Goal: Entertainment & Leisure: Consume media (video, audio)

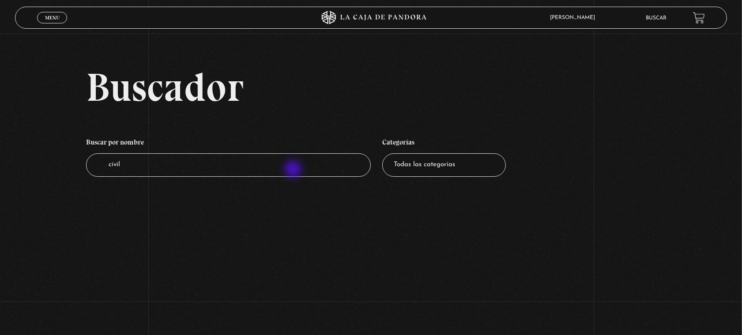
click at [291, 171] on input "civil" at bounding box center [228, 164] width 285 height 23
type input "c"
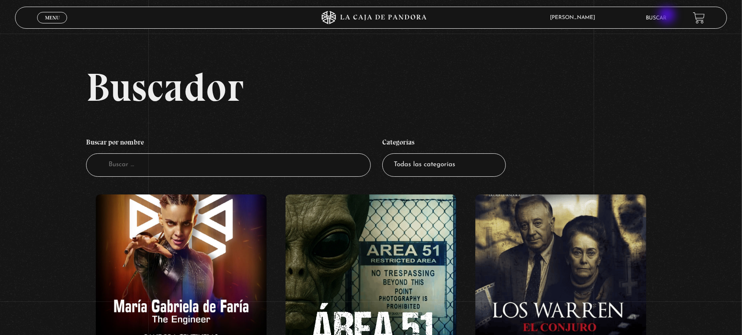
click at [667, 16] on link "Buscar" at bounding box center [656, 17] width 21 height 5
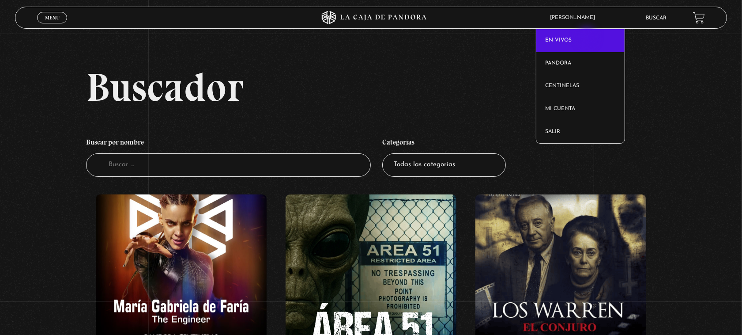
click at [588, 38] on link "En vivos" at bounding box center [581, 40] width 88 height 23
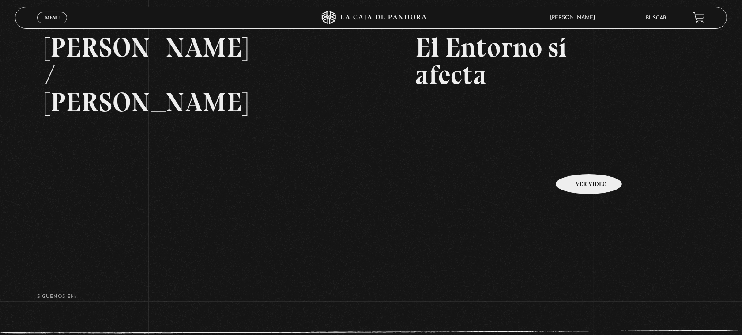
scroll to position [166, 0]
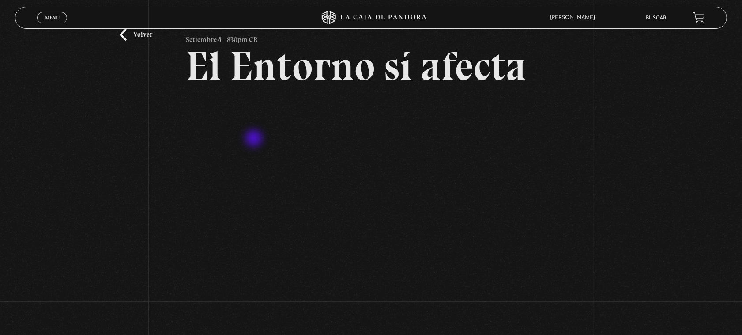
scroll to position [55, 0]
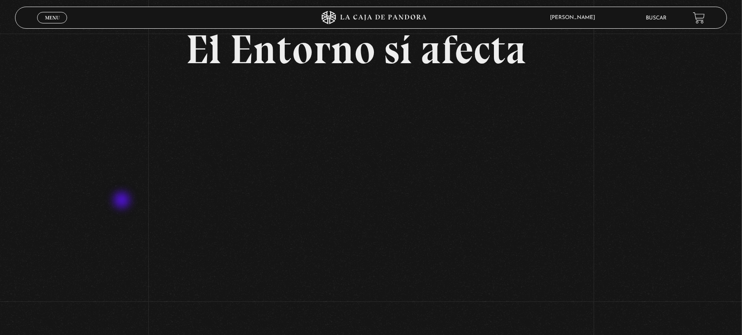
click at [123, 201] on div "Volver Setiembre 4 - 830pm CR El Entorno sí afecta" at bounding box center [371, 143] width 742 height 331
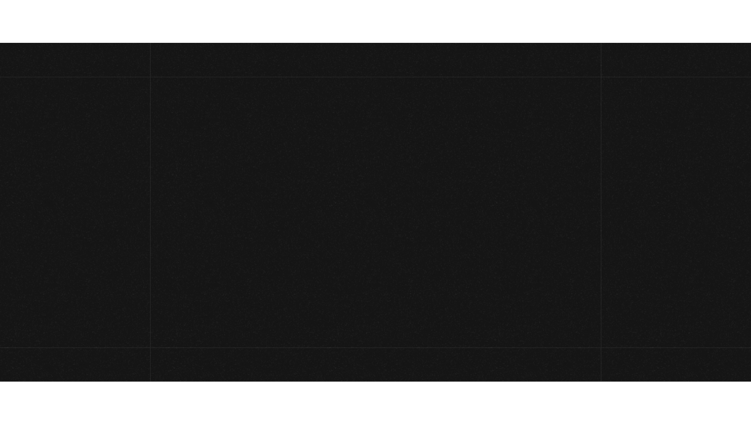
scroll to position [55, 0]
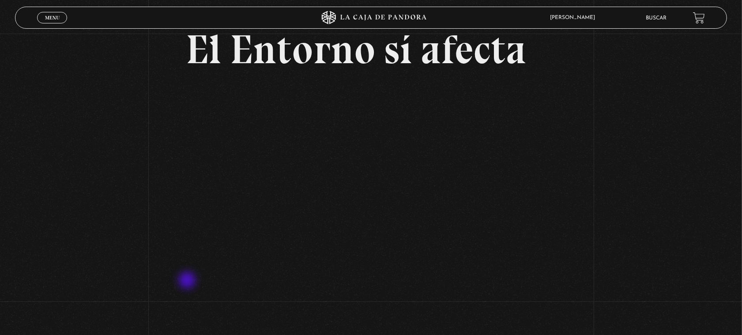
click at [547, 291] on iframe at bounding box center [371, 187] width 370 height 208
